Goal: Task Accomplishment & Management: Use online tool/utility

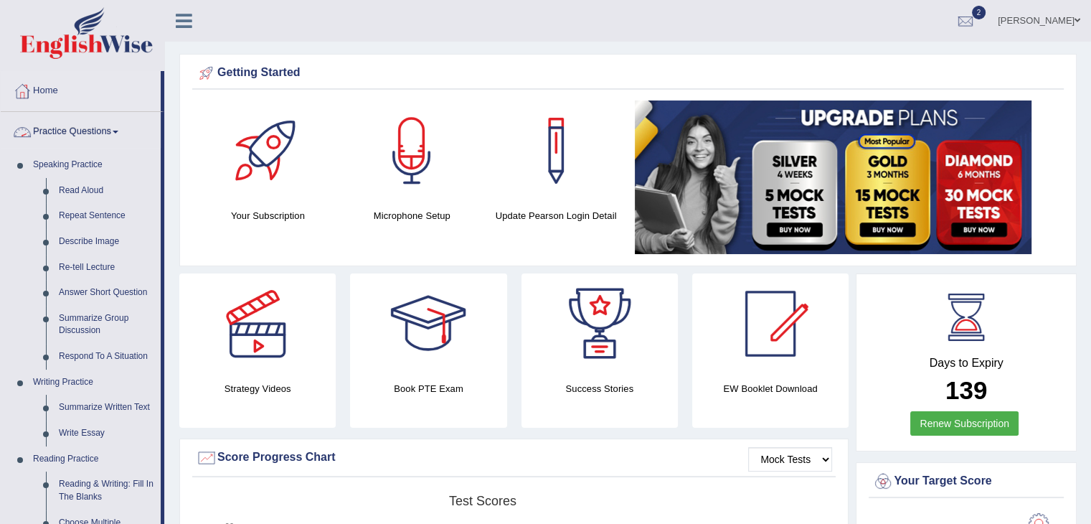
click at [118, 131] on span at bounding box center [116, 132] width 6 height 3
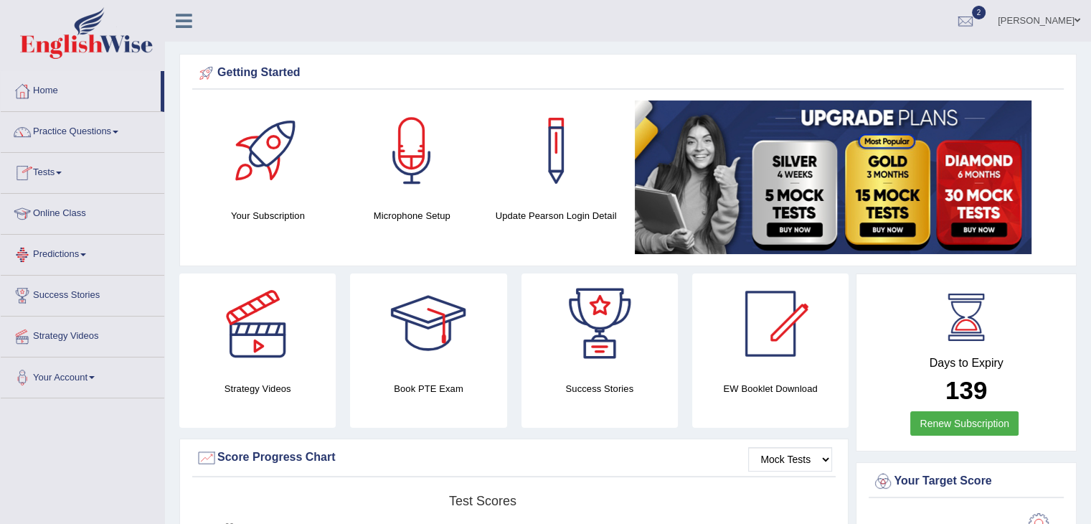
click at [63, 169] on link "Tests" at bounding box center [83, 171] width 164 height 36
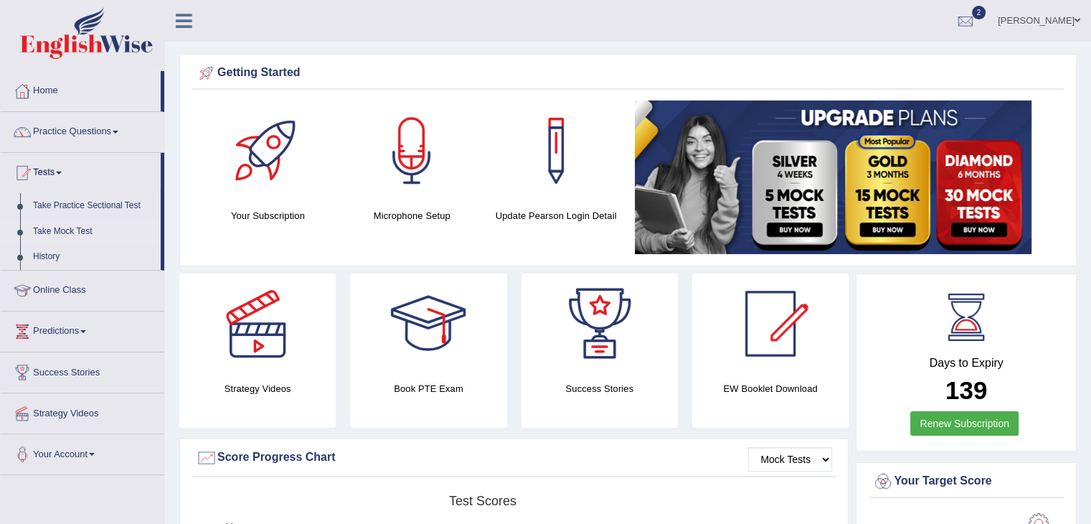
click at [75, 234] on link "Take Mock Test" at bounding box center [94, 232] width 134 height 26
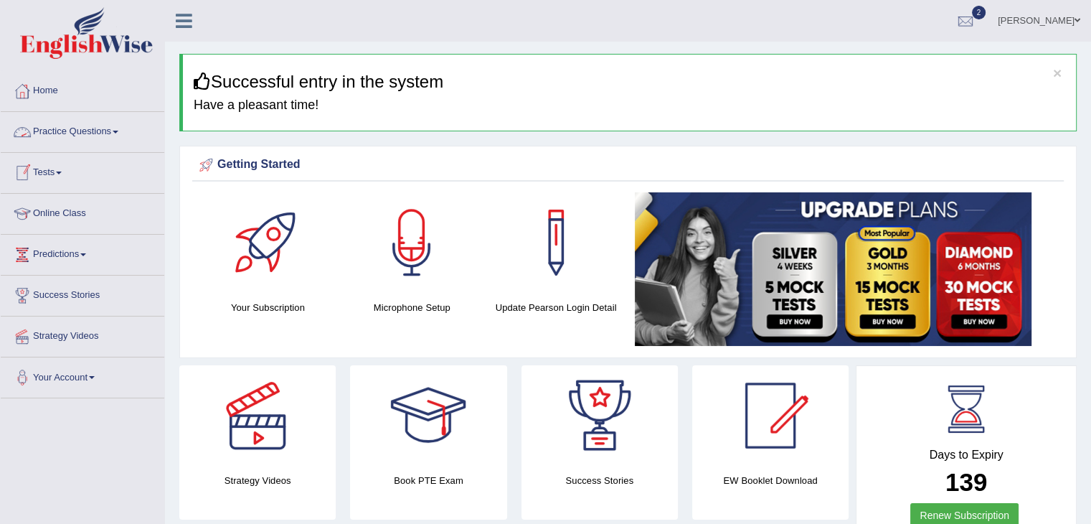
click at [62, 172] on span at bounding box center [59, 172] width 6 height 3
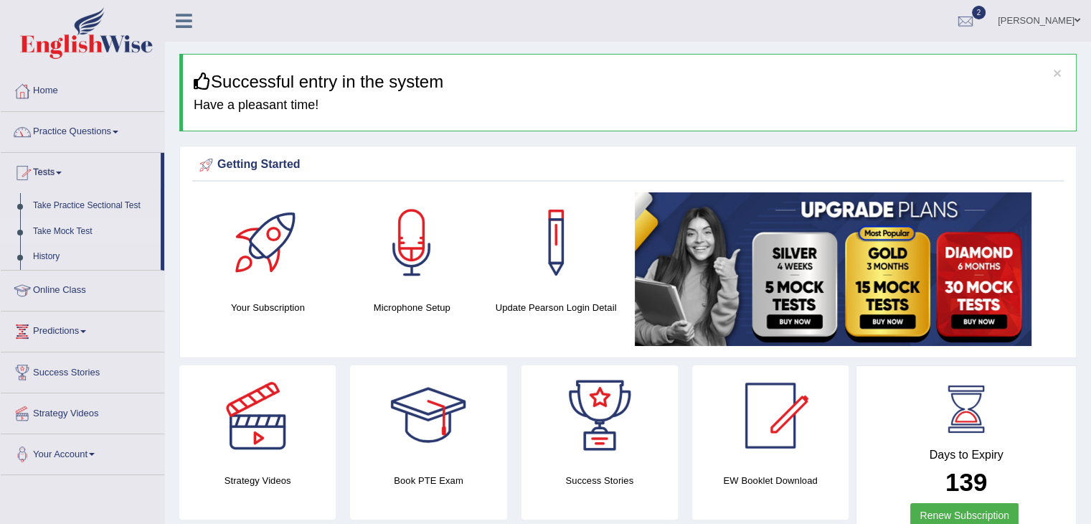
click at [77, 234] on link "Take Mock Test" at bounding box center [94, 232] width 134 height 26
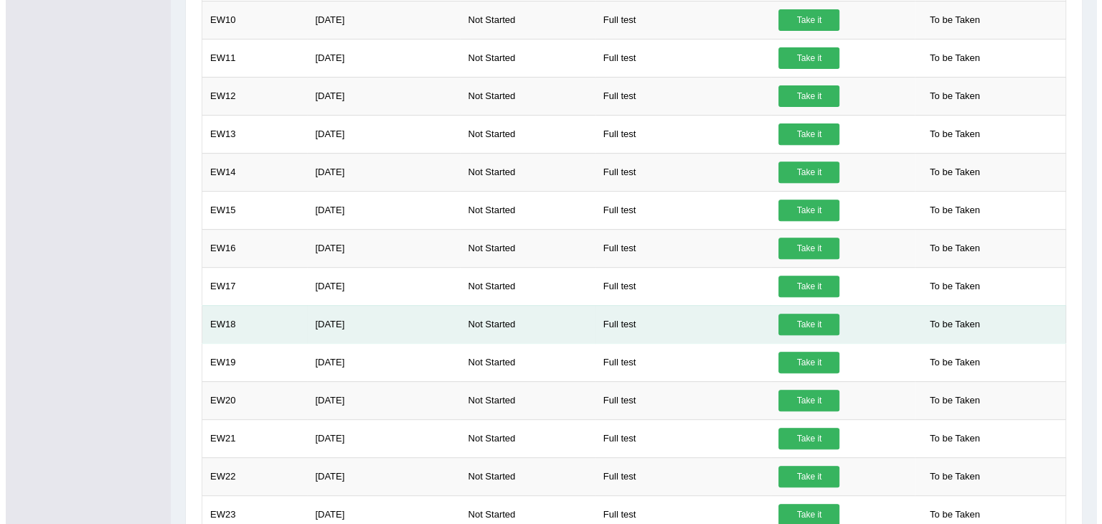
scroll to position [385, 0]
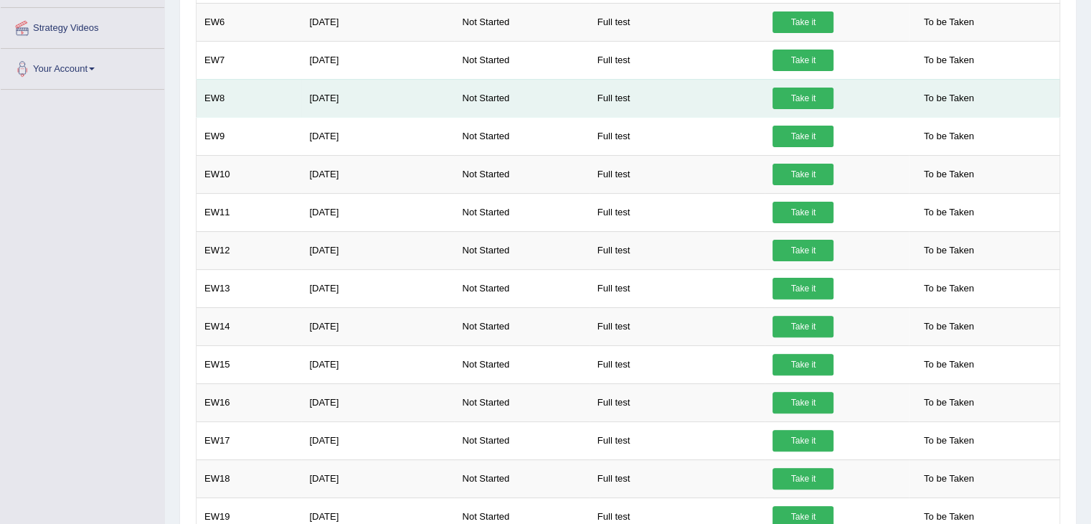
click at [787, 95] on link "Take it" at bounding box center [802, 98] width 61 height 22
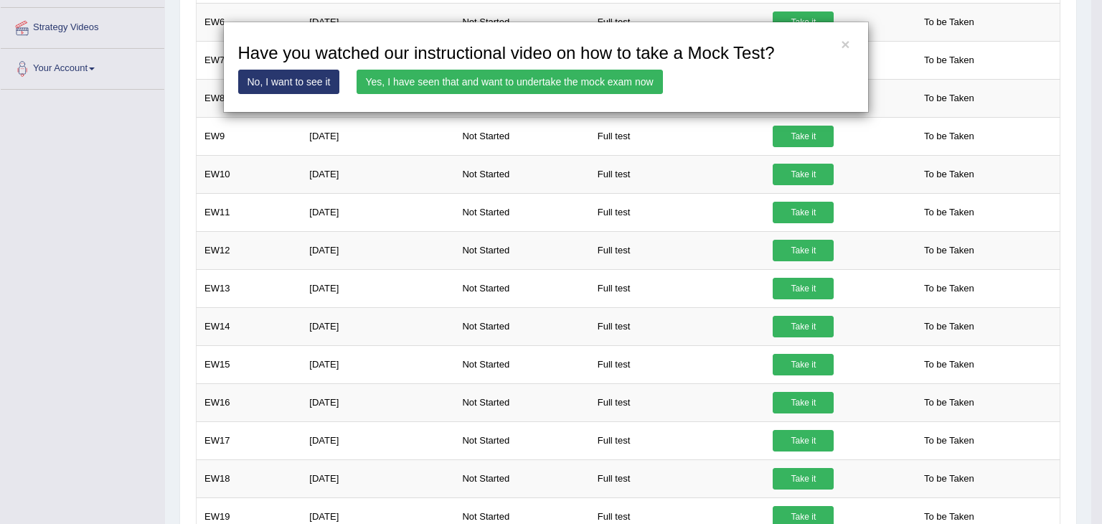
click at [591, 73] on link "Yes, I have seen that and want to undertake the mock exam now" at bounding box center [509, 82] width 306 height 24
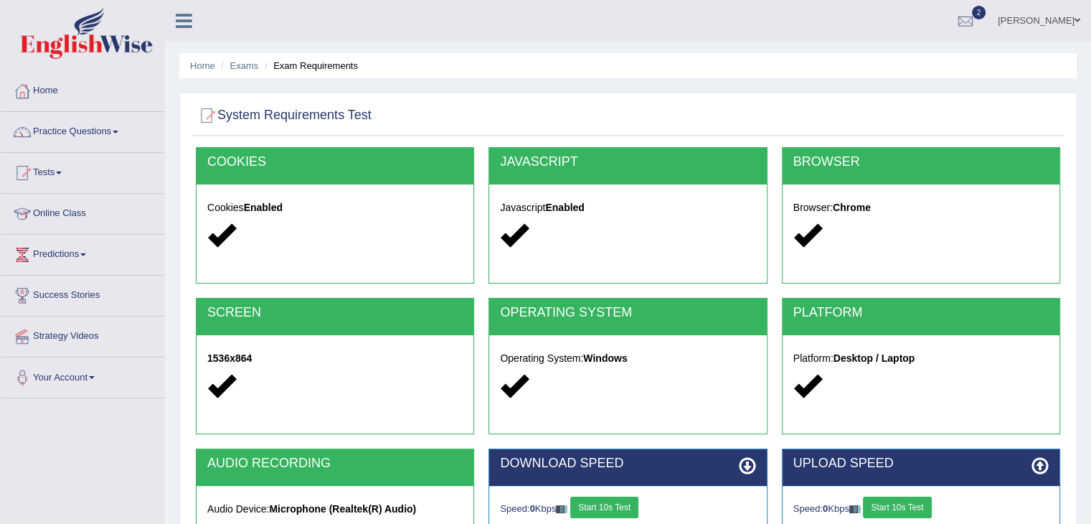
scroll to position [215, 0]
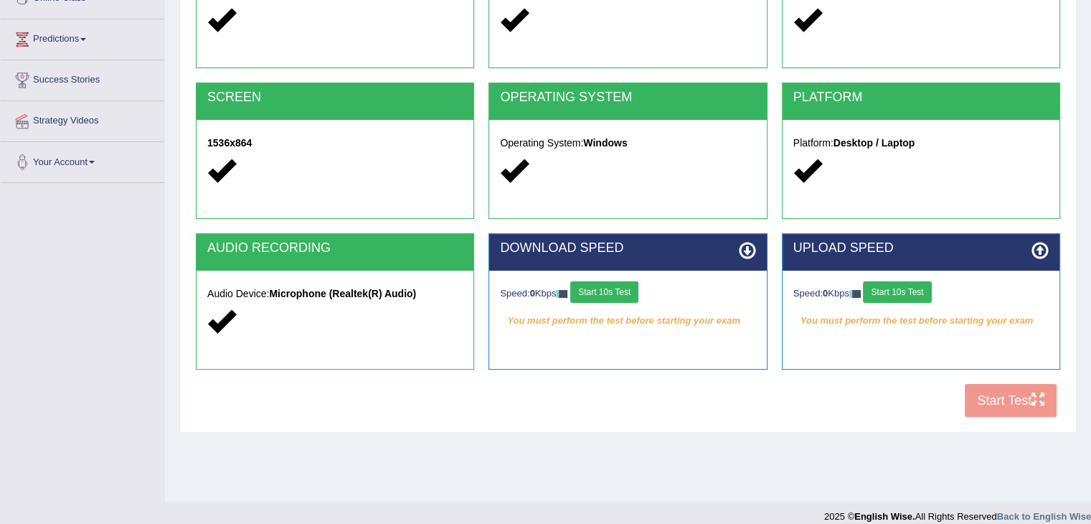
click at [622, 299] on button "Start 10s Test" at bounding box center [604, 292] width 68 height 22
click at [910, 295] on button "Start 10s Test" at bounding box center [897, 292] width 68 height 22
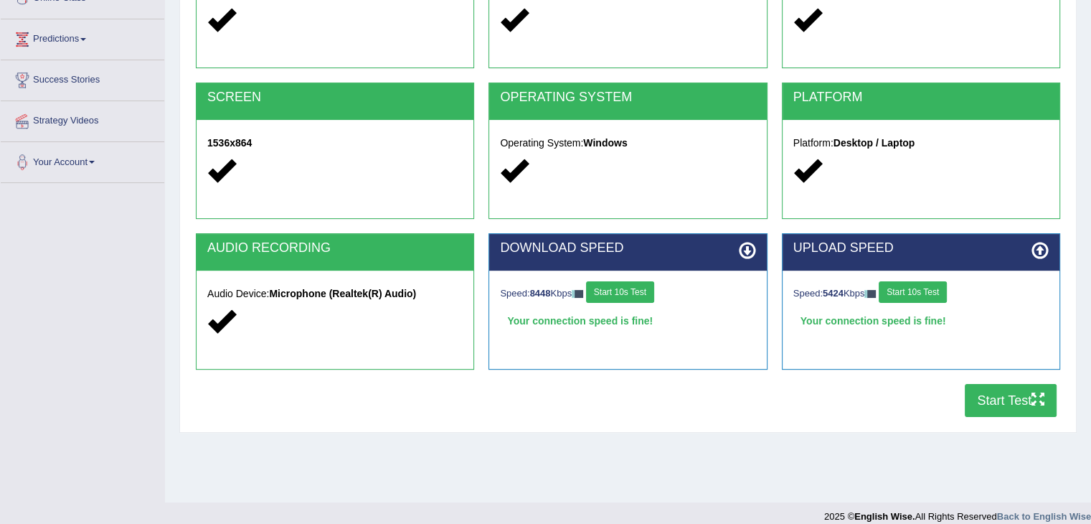
click at [997, 400] on button "Start Test" at bounding box center [1011, 400] width 92 height 33
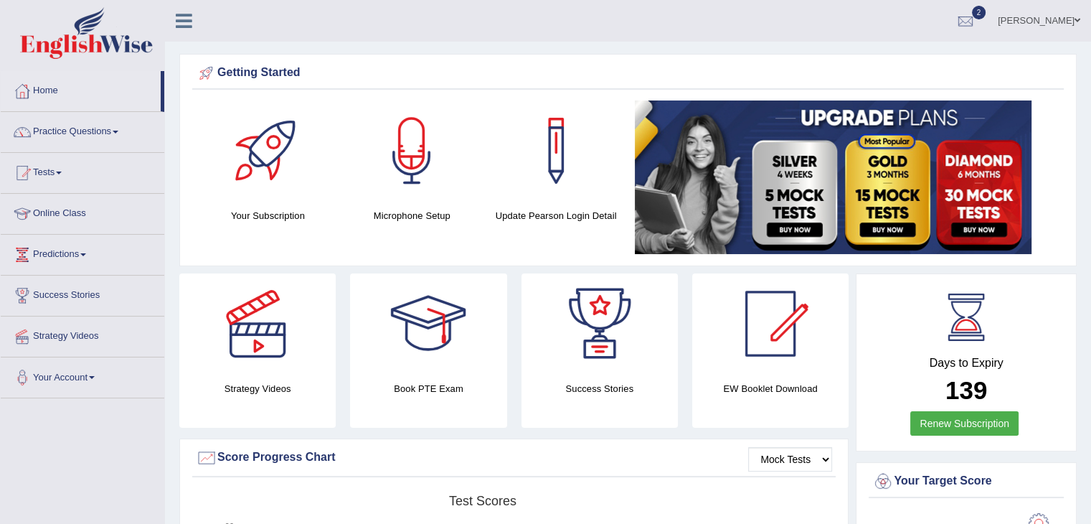
click at [62, 170] on link "Tests" at bounding box center [83, 171] width 164 height 36
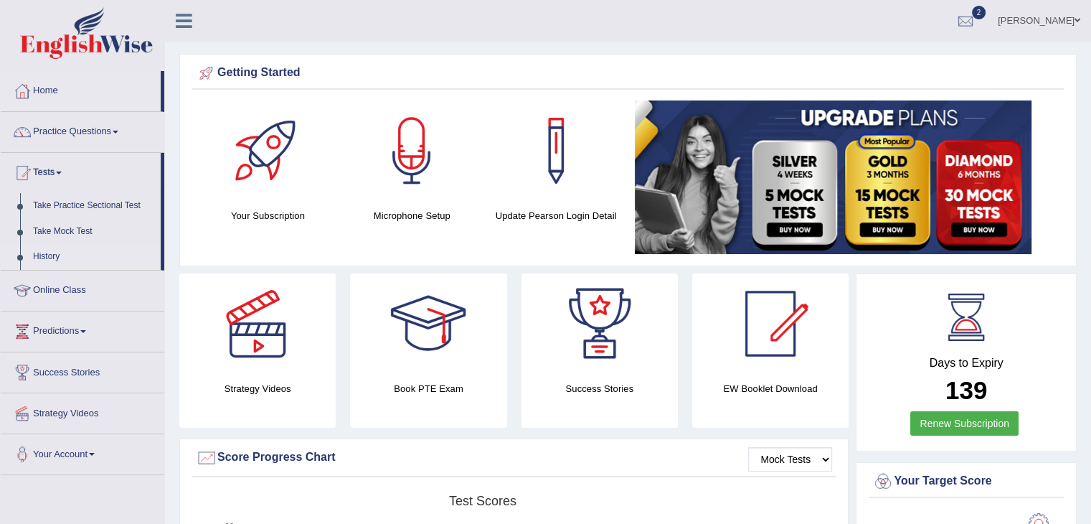
click at [52, 256] on link "History" at bounding box center [94, 257] width 134 height 26
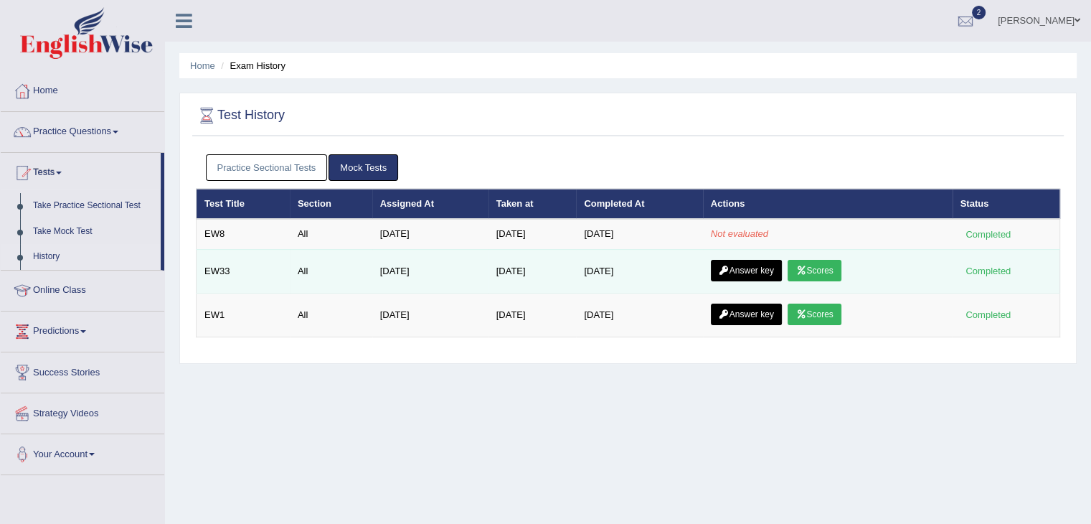
click at [817, 273] on link "Scores" at bounding box center [813, 271] width 53 height 22
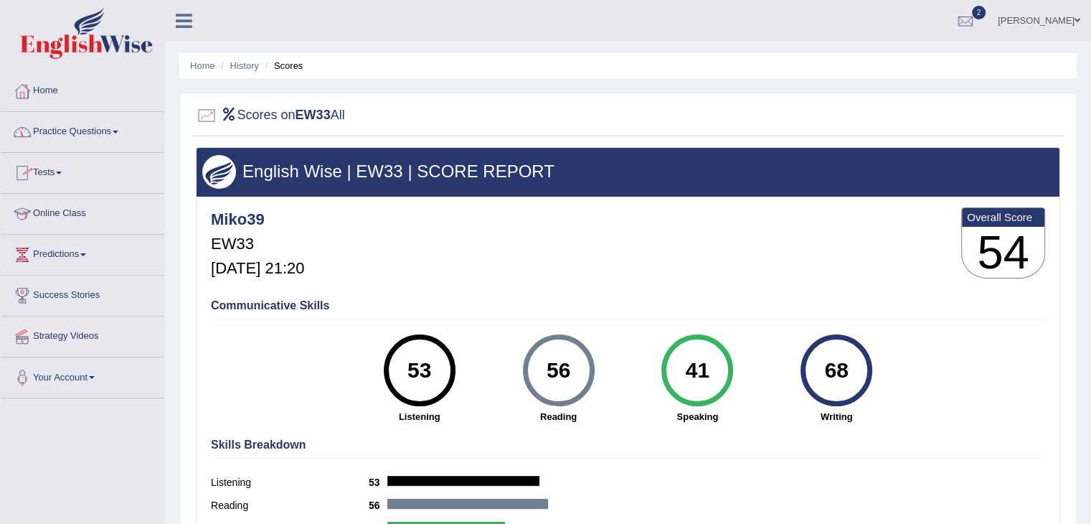
click at [59, 170] on link "Tests" at bounding box center [83, 171] width 164 height 36
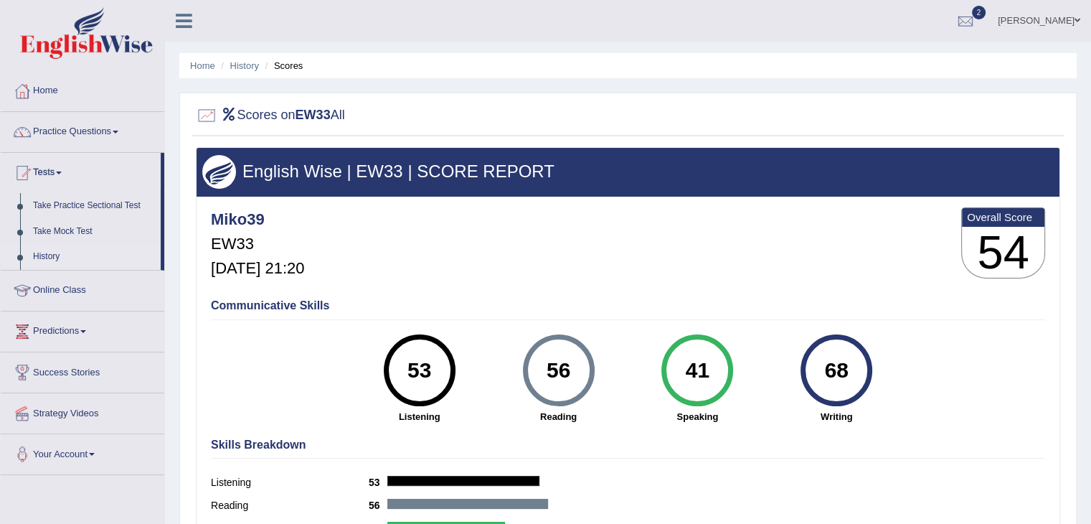
click at [43, 256] on link "History" at bounding box center [94, 257] width 134 height 26
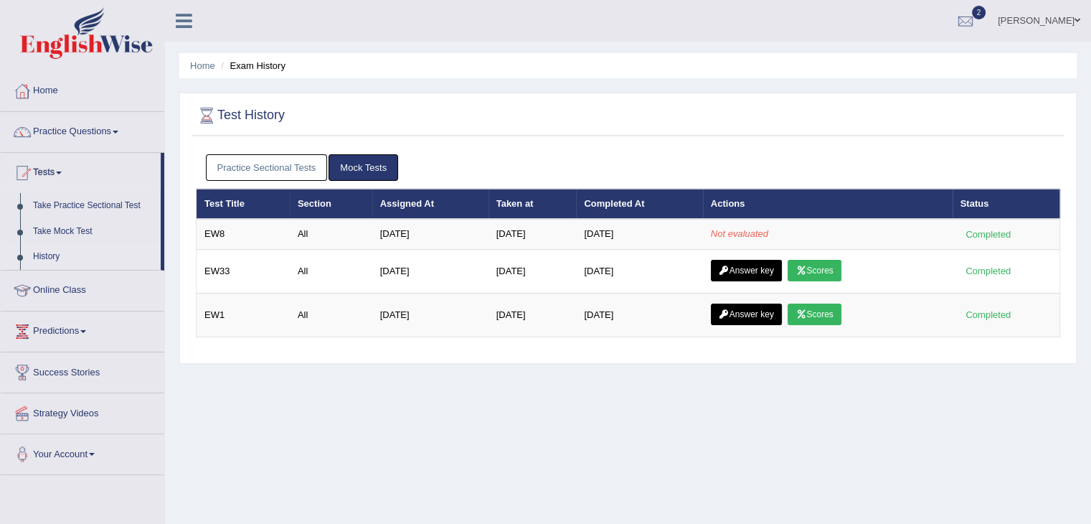
click at [825, 308] on link "Scores" at bounding box center [813, 314] width 53 height 22
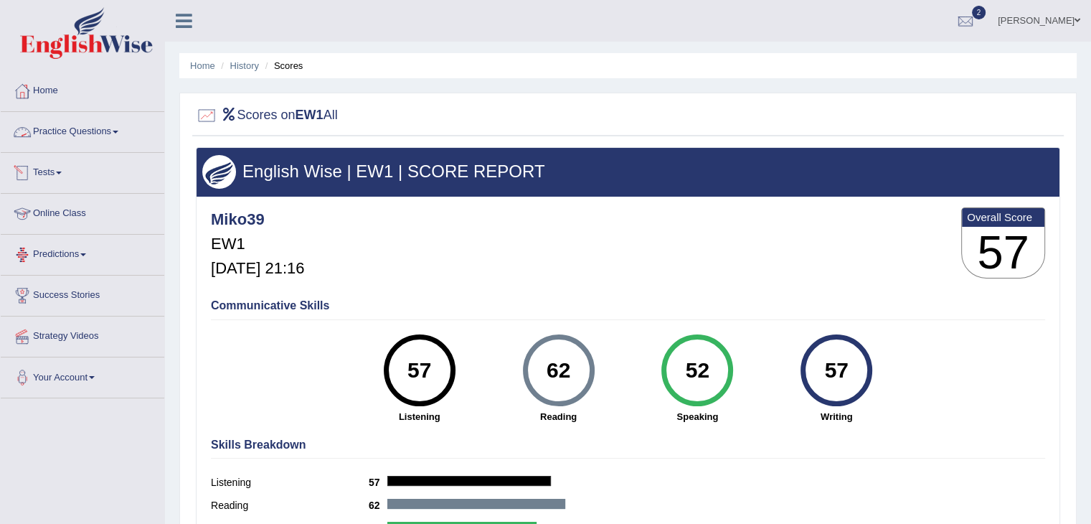
click at [56, 165] on link "Tests" at bounding box center [83, 171] width 164 height 36
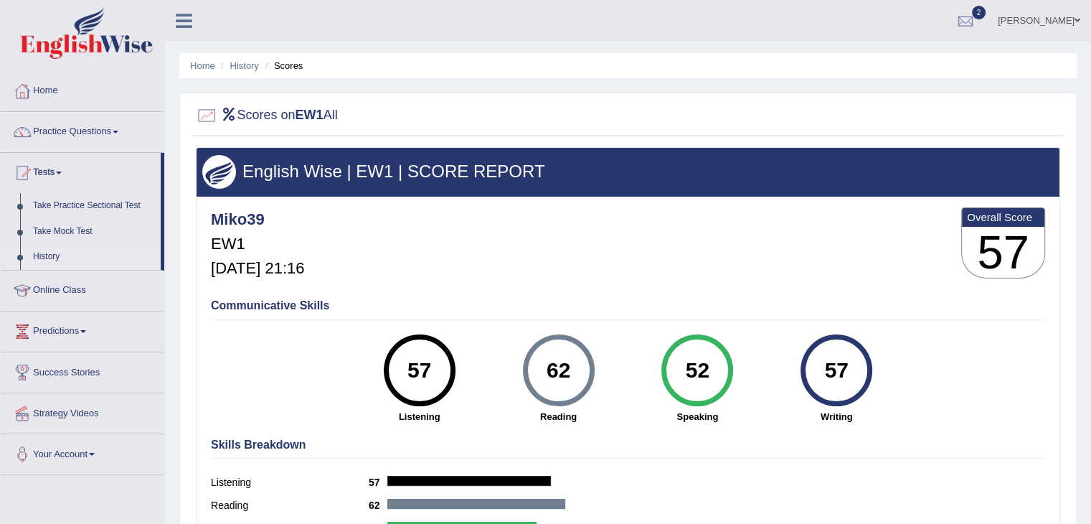
click at [44, 253] on link "History" at bounding box center [94, 257] width 134 height 26
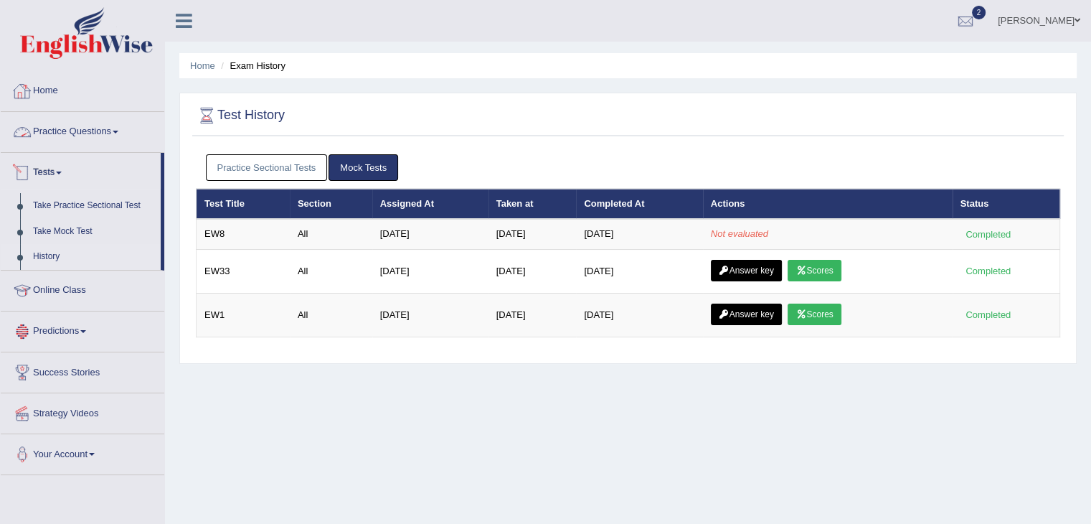
click at [46, 256] on link "History" at bounding box center [94, 257] width 134 height 26
click at [51, 252] on link "History" at bounding box center [94, 257] width 134 height 26
click at [54, 93] on link "Home" at bounding box center [83, 89] width 164 height 36
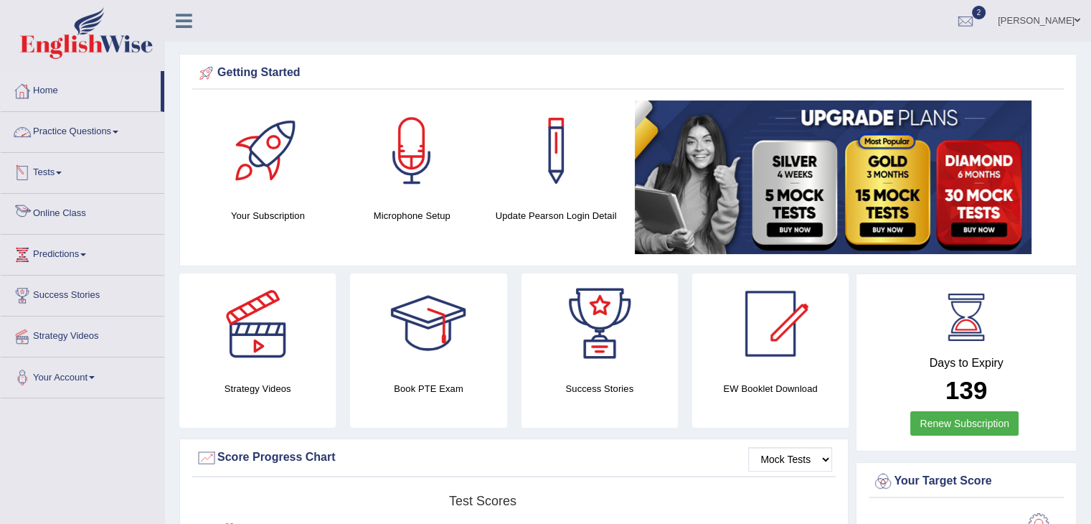
click at [62, 169] on link "Tests" at bounding box center [83, 171] width 164 height 36
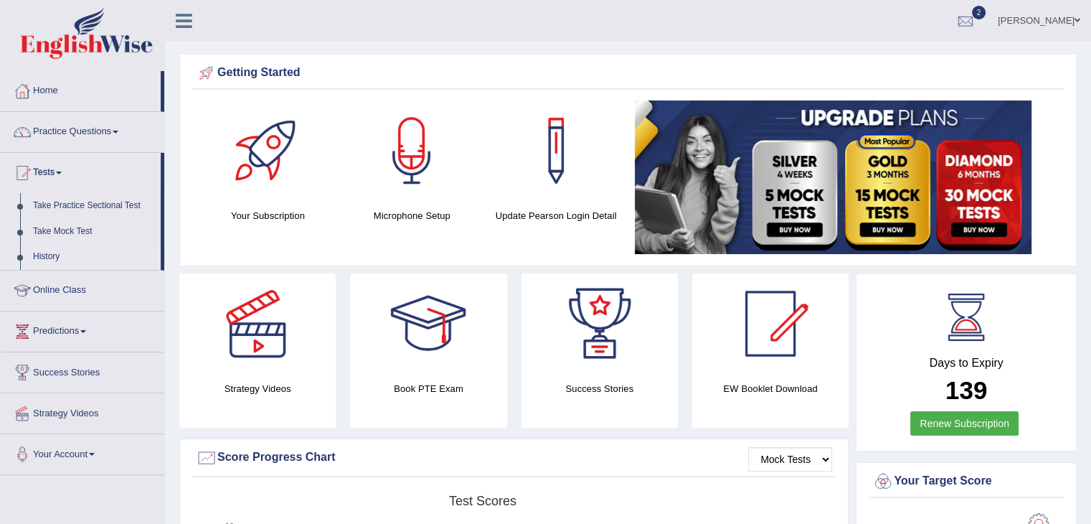
click at [49, 254] on link "History" at bounding box center [94, 257] width 134 height 26
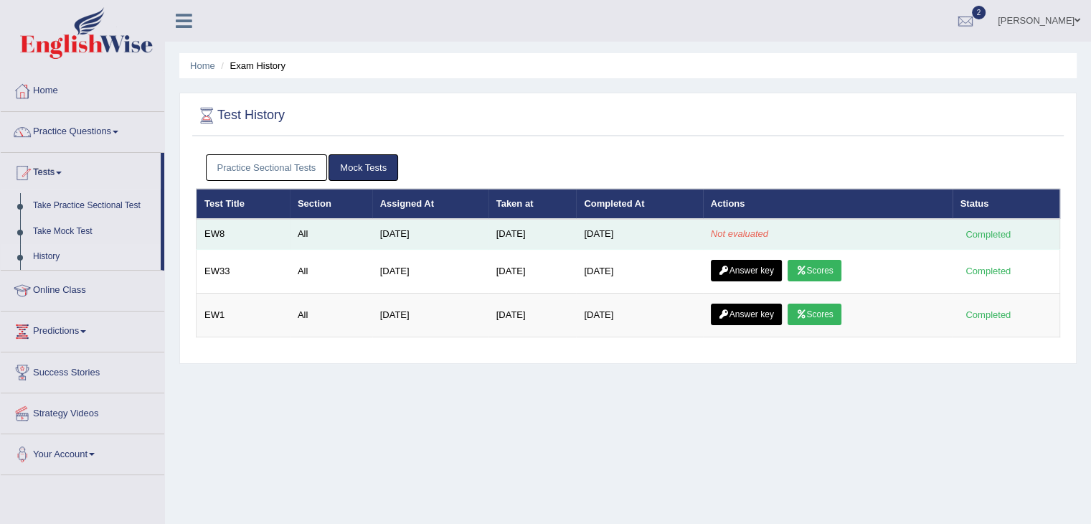
drag, startPoint x: 0, startPoint y: 0, endPoint x: 720, endPoint y: 231, distance: 756.1
click at [720, 231] on em "Not evaluated" at bounding box center [739, 233] width 57 height 11
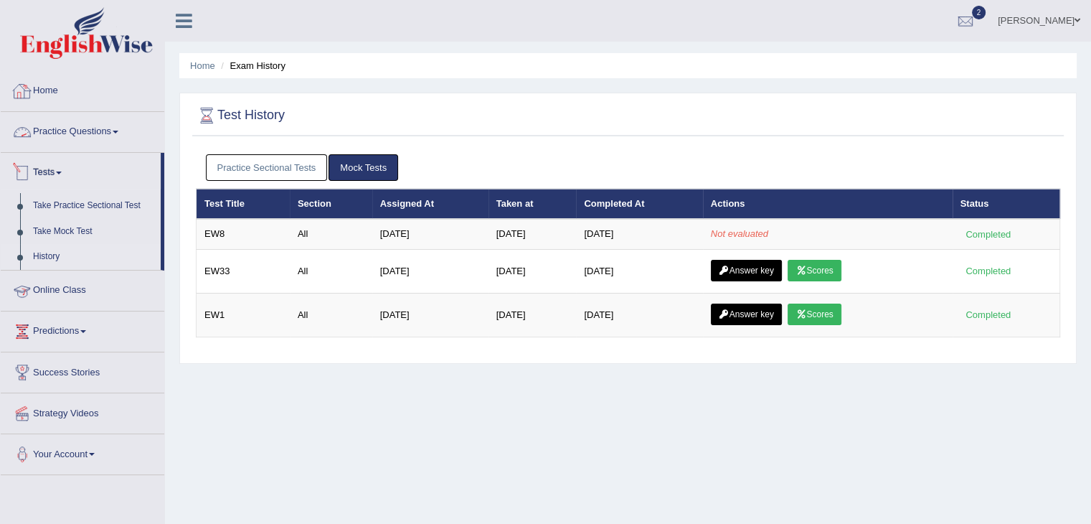
click at [49, 93] on link "Home" at bounding box center [83, 89] width 164 height 36
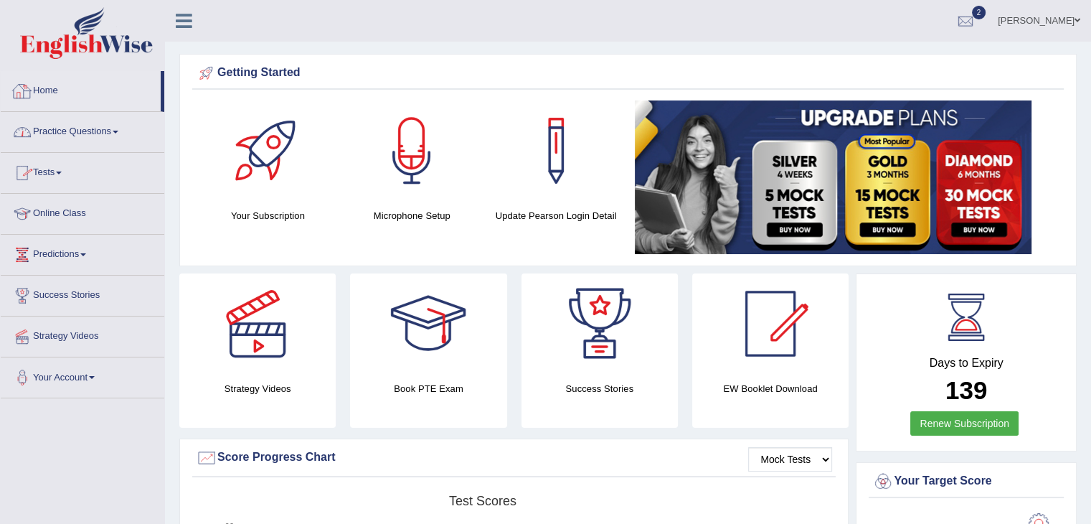
click at [60, 177] on link "Tests" at bounding box center [83, 171] width 164 height 36
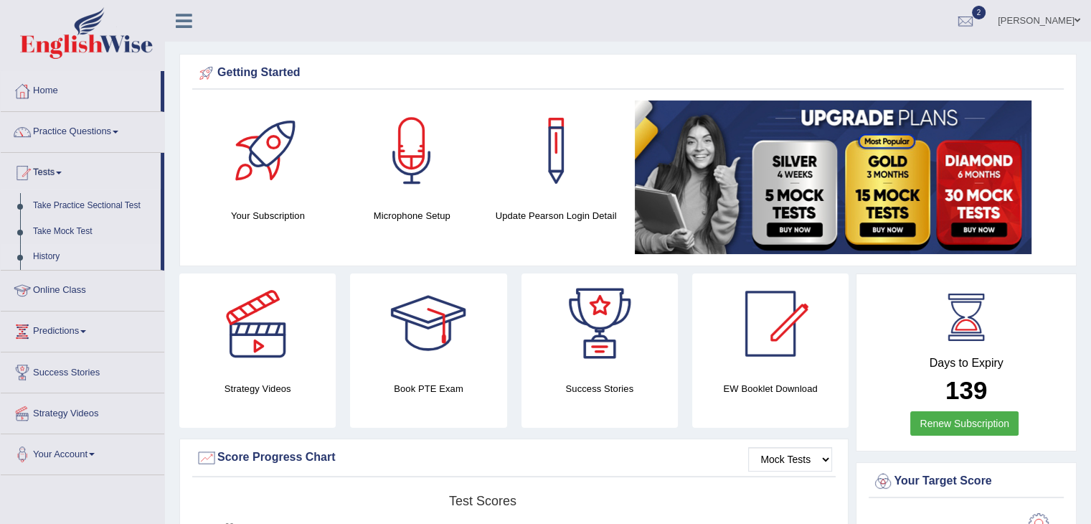
click at [57, 255] on link "History" at bounding box center [94, 257] width 134 height 26
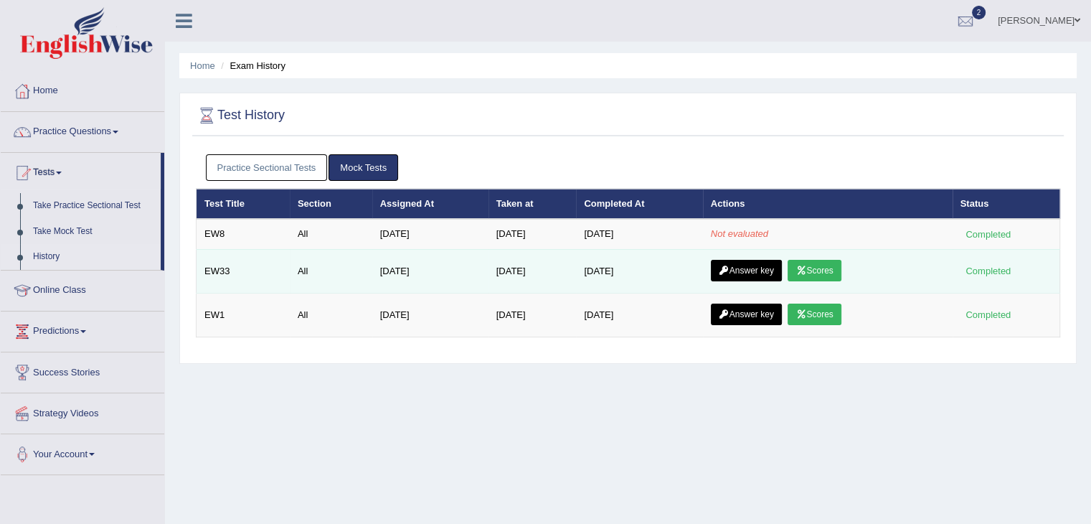
click at [833, 277] on link "Scores" at bounding box center [813, 271] width 53 height 22
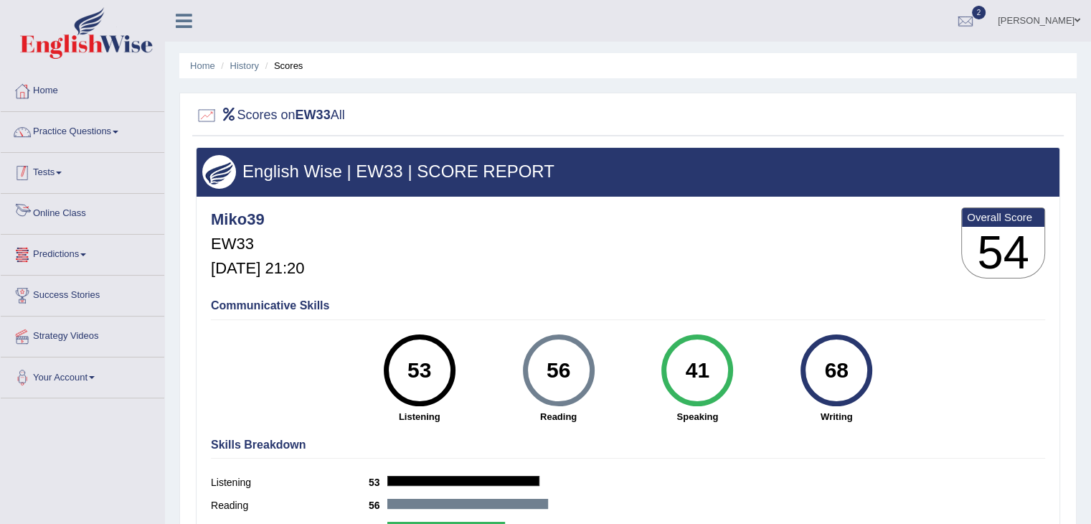
click at [66, 176] on link "Tests" at bounding box center [83, 171] width 164 height 36
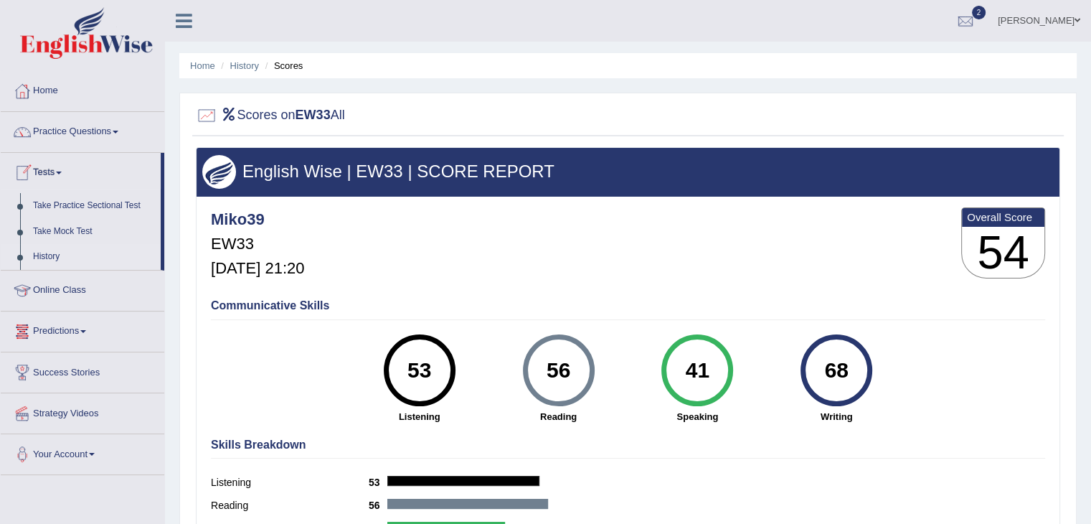
click at [49, 255] on link "History" at bounding box center [94, 257] width 134 height 26
